Goal: Task Accomplishment & Management: Use online tool/utility

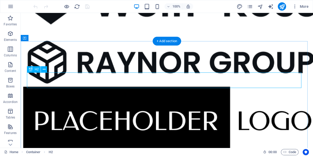
scroll to position [274, 0]
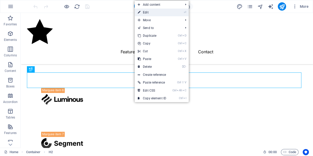
click at [154, 14] on link "⏎ Edit" at bounding box center [152, 13] width 35 height 8
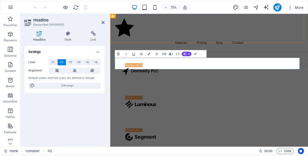
scroll to position [310, 0]
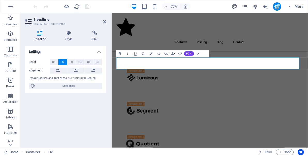
click at [83, 130] on div "Settings Level H1 H2 H3 H4 H5 H6 Alignment Default colors and font sizes are de…" at bounding box center [66, 95] width 82 height 98
click at [73, 124] on div "Settings Level H1 H2 H3 H4 H5 H6 Alignment Default colors and font sizes are de…" at bounding box center [66, 95] width 82 height 98
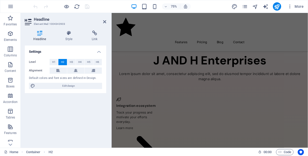
scroll to position [505, 0]
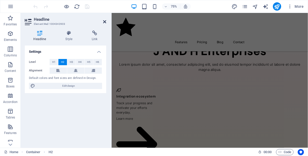
click at [104, 21] on icon at bounding box center [104, 22] width 3 height 4
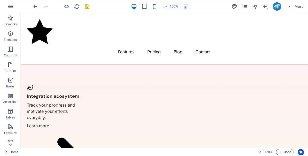
scroll to position [488, 0]
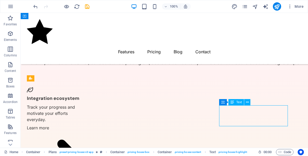
drag, startPoint x: 263, startPoint y: 120, endPoint x: 224, endPoint y: 113, distance: 39.2
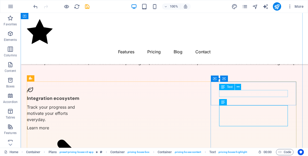
click at [229, 87] on span "Text" at bounding box center [230, 86] width 6 height 3
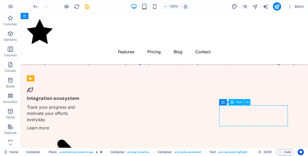
drag, startPoint x: 266, startPoint y: 119, endPoint x: 222, endPoint y: 116, distance: 44.6
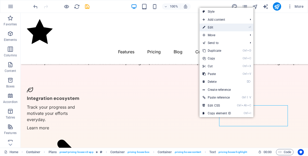
click at [228, 28] on link "⏎ Edit" at bounding box center [217, 28] width 35 height 8
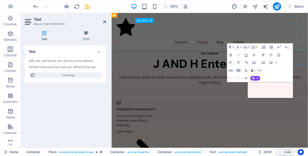
scroll to position [531, 0]
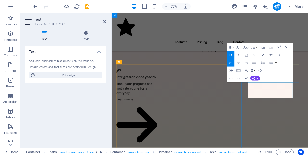
drag, startPoint x: 339, startPoint y: 119, endPoint x: 277, endPoint y: 116, distance: 61.4
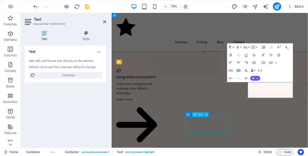
scroll to position [557, 0]
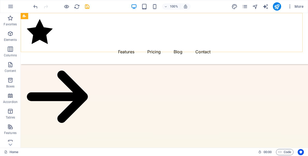
click at [292, 46] on div "Menu Features Pricing Blog Contact" at bounding box center [165, 38] width 288 height 51
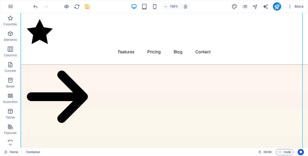
drag, startPoint x: 303, startPoint y: 84, endPoint x: 305, endPoint y: 68, distance: 16.4
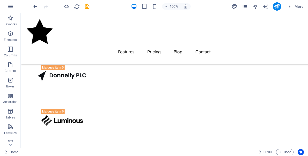
scroll to position [274, 0]
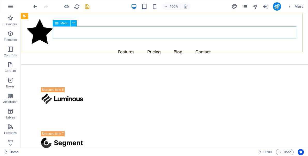
click at [166, 46] on nav "Features Pricing Blog Contact" at bounding box center [164, 52] width 275 height 12
